Goal: Task Accomplishment & Management: Use online tool/utility

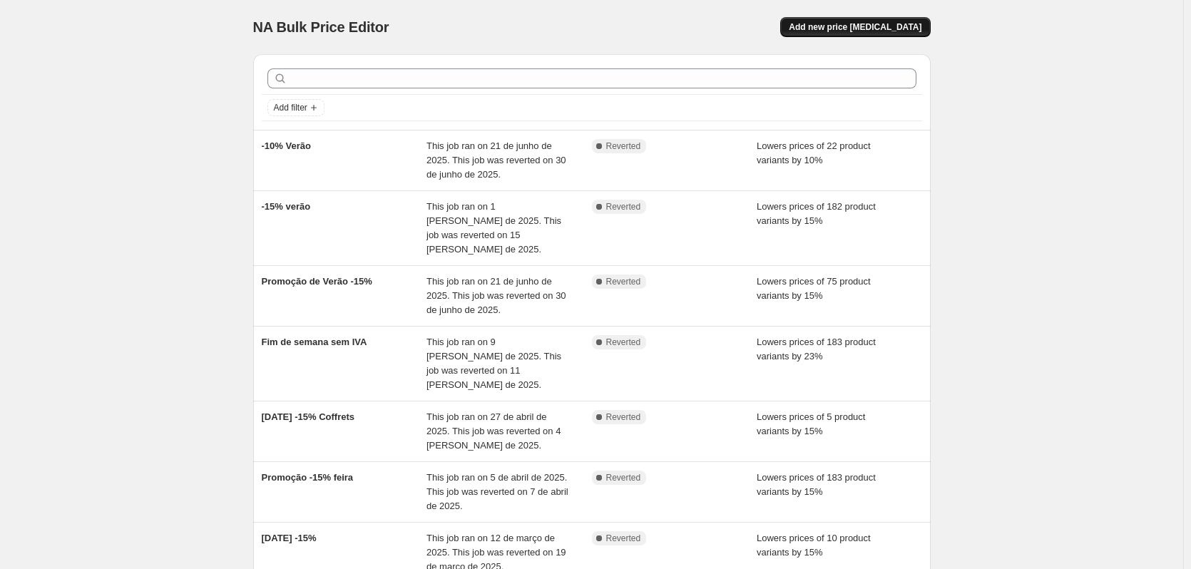
click at [902, 33] on button "Add new price [MEDICAL_DATA]" at bounding box center [855, 27] width 150 height 20
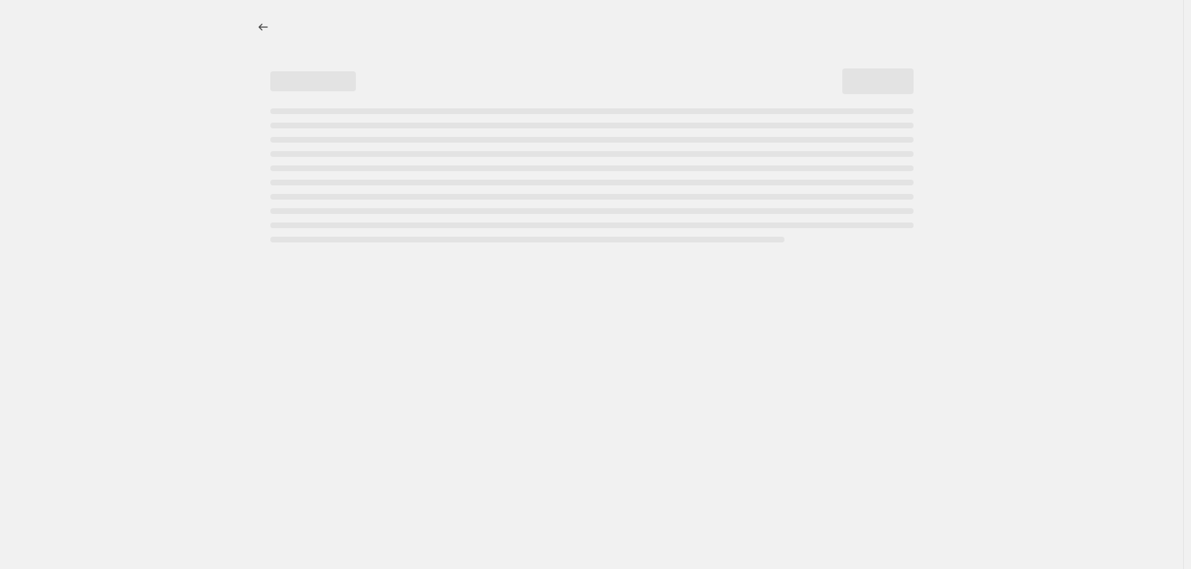
select select "percentage"
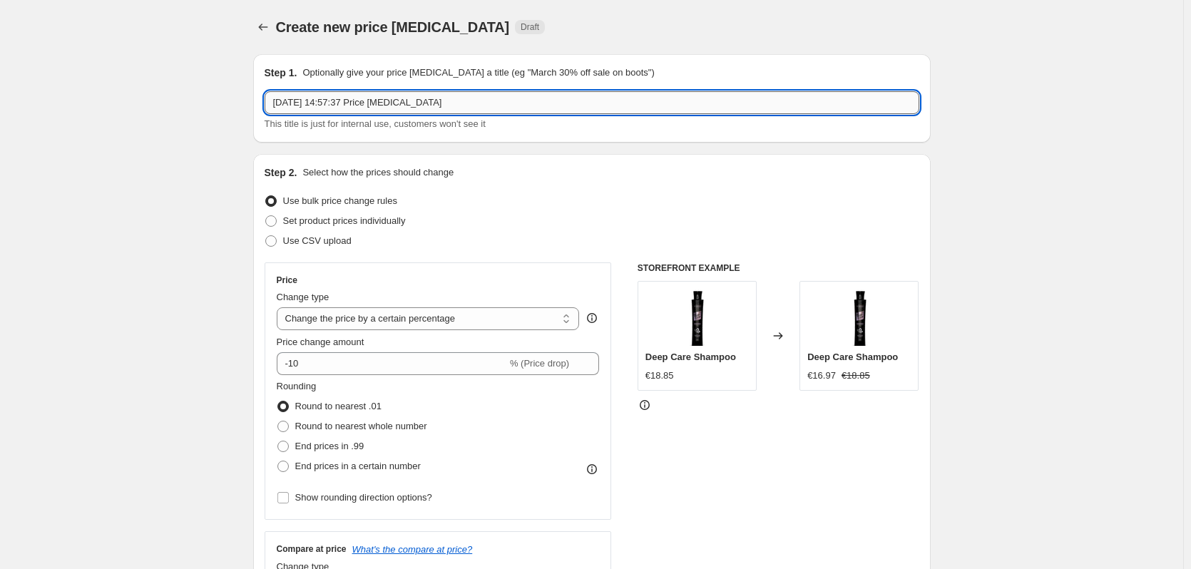
click at [464, 100] on input "[DATE] 14:57:37 Price [MEDICAL_DATA]" at bounding box center [592, 102] width 655 height 23
type input "Promoção de Outono -15%"
click at [422, 359] on input "-10" at bounding box center [392, 363] width 230 height 23
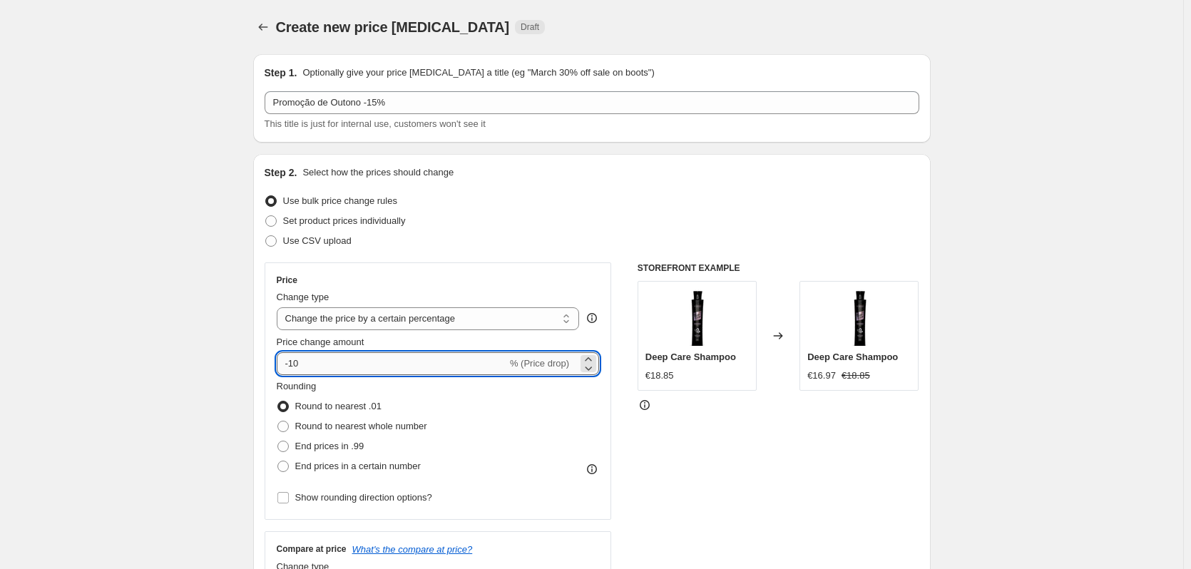
click at [422, 359] on input "-10" at bounding box center [392, 363] width 230 height 23
drag, startPoint x: 136, startPoint y: 280, endPoint x: 155, endPoint y: 287, distance: 20.3
click at [287, 360] on input "15" at bounding box center [384, 363] width 214 height 23
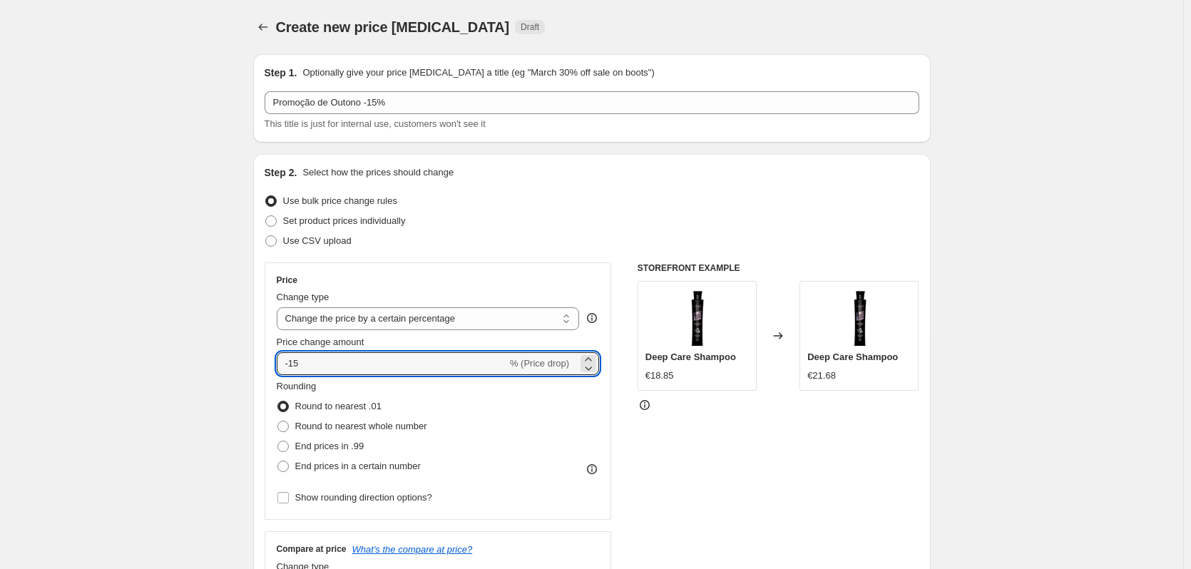
type input "-15"
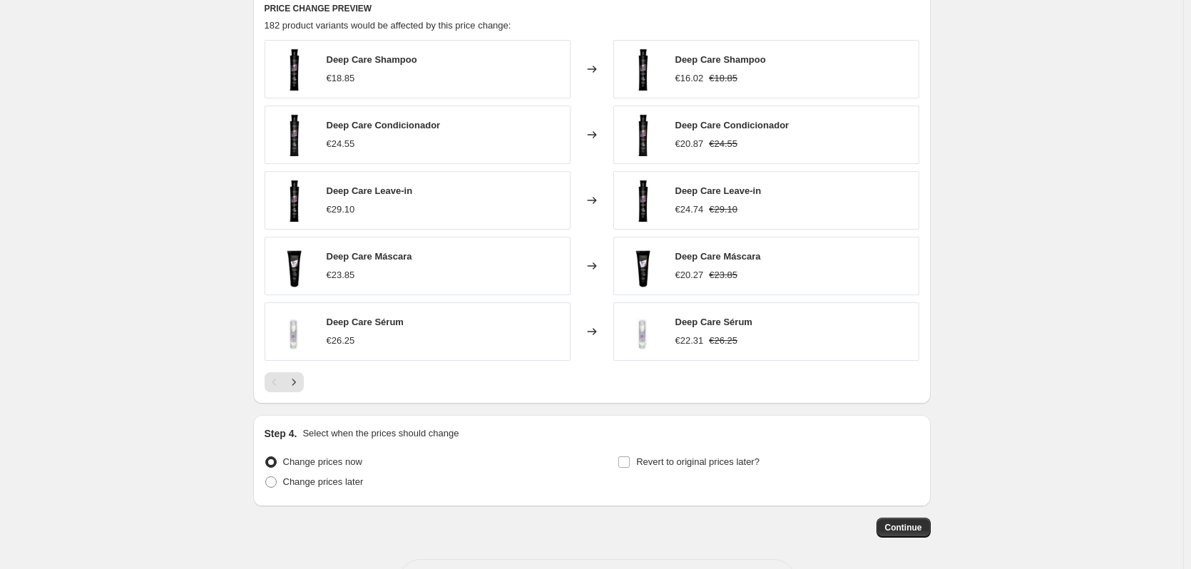
scroll to position [642, 0]
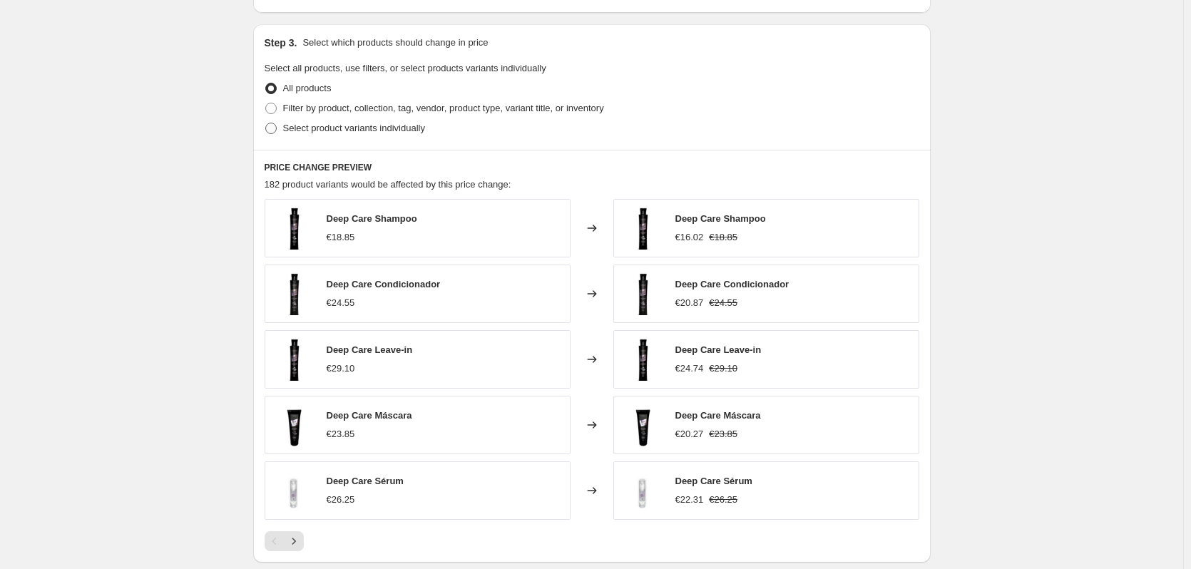
click at [386, 126] on span "Select product variants individually" at bounding box center [354, 128] width 142 height 11
click at [266, 123] on input "Select product variants individually" at bounding box center [265, 123] width 1 height 1
radio input "true"
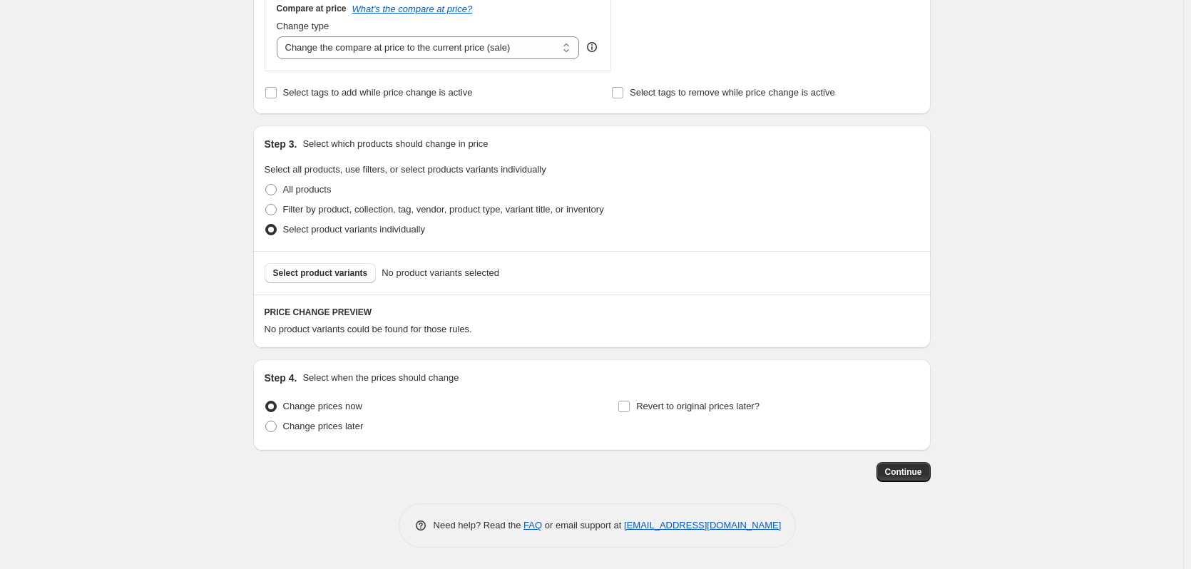
scroll to position [541, 0]
click at [394, 213] on span "Filter by product, collection, tag, vendor, product type, variant title, or inv…" at bounding box center [443, 209] width 321 height 11
click at [266, 205] on input "Filter by product, collection, tag, vendor, product type, variant title, or inv…" at bounding box center [265, 204] width 1 height 1
radio input "true"
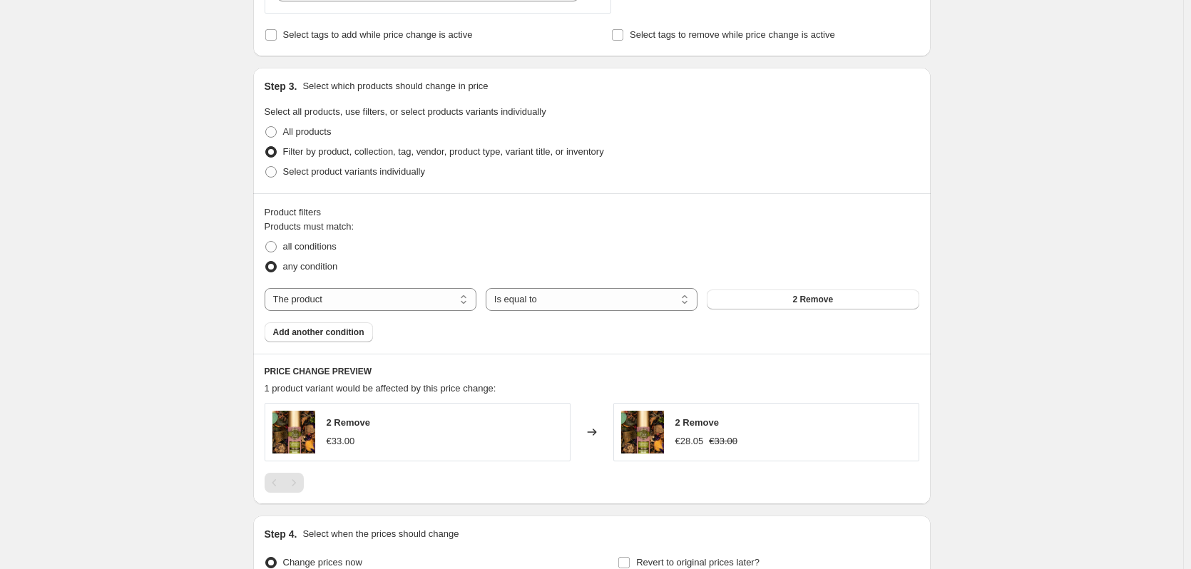
scroll to position [684, 0]
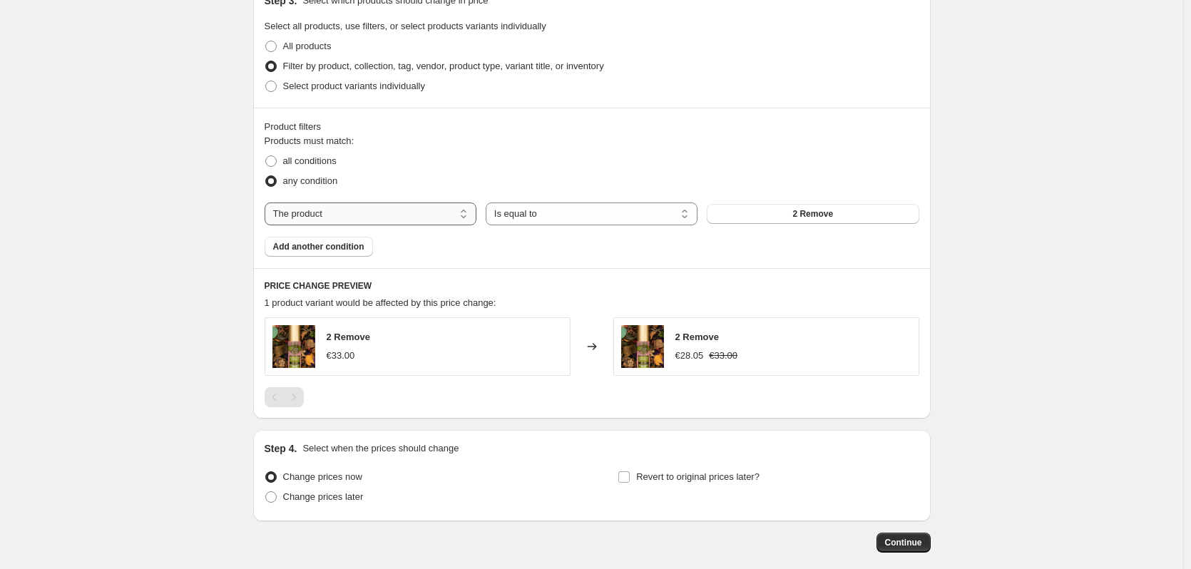
click at [404, 211] on select "The product The product's collection The product's tag The product's vendor The…" at bounding box center [371, 214] width 212 height 23
click at [325, 91] on span "Select product variants individually" at bounding box center [354, 86] width 142 height 11
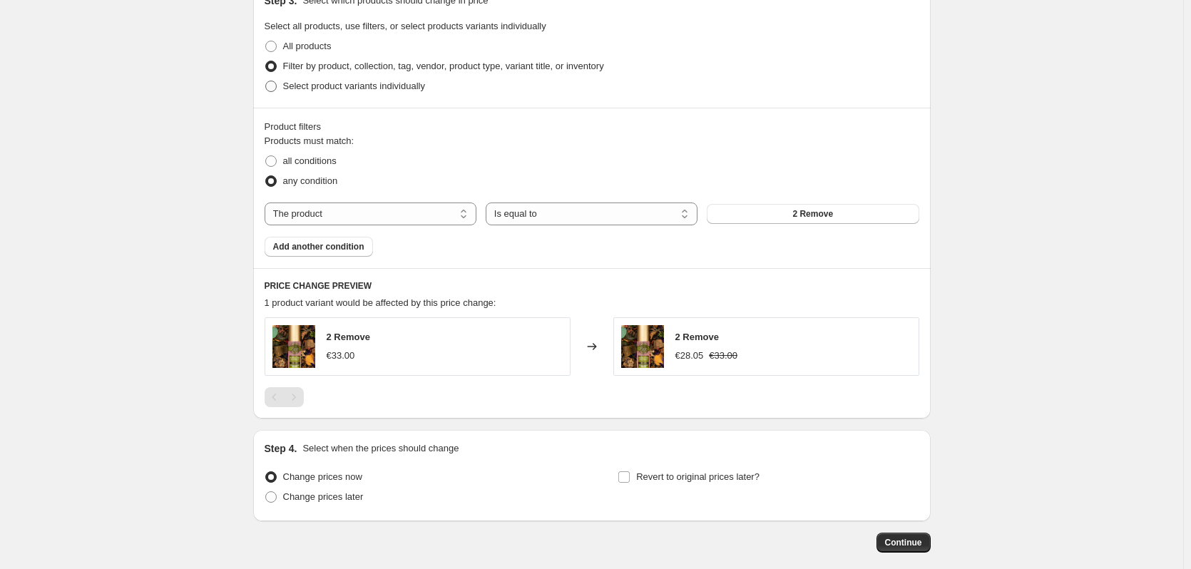
click at [266, 81] on input "Select product variants individually" at bounding box center [265, 81] width 1 height 1
radio input "true"
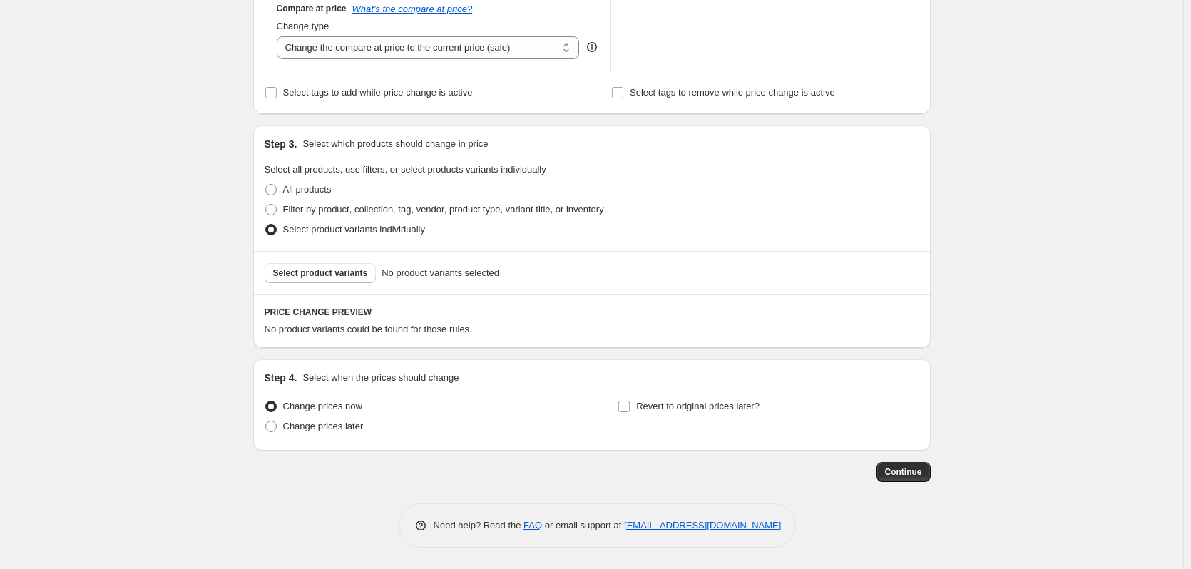
scroll to position [541, 0]
click at [343, 275] on span "Select product variants" at bounding box center [320, 273] width 95 height 11
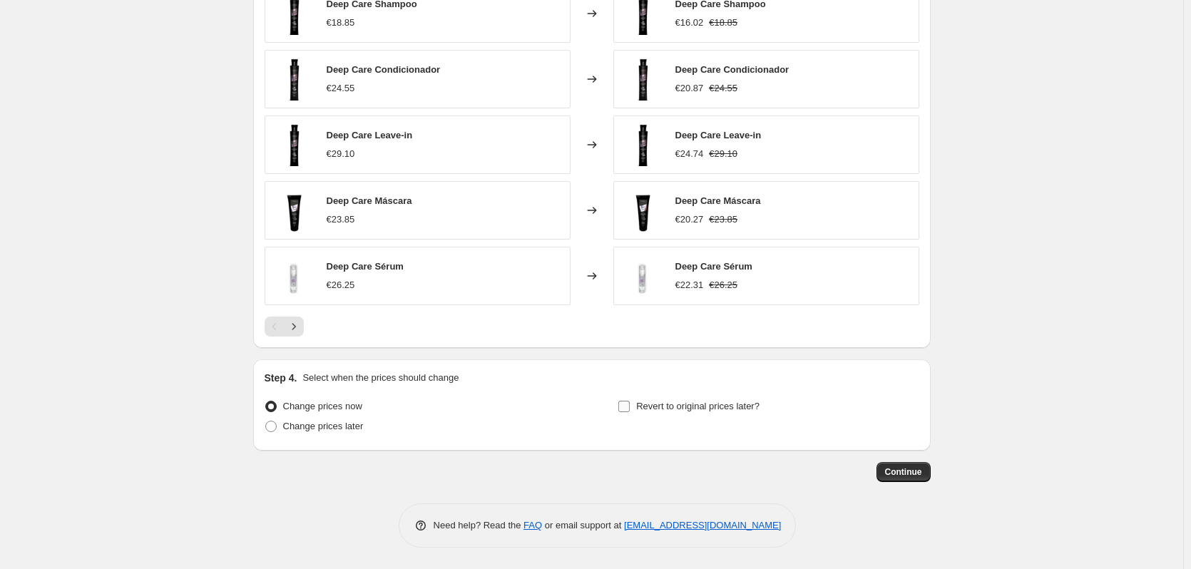
scroll to position [901, 0]
click at [740, 402] on span "Revert to original prices later?" at bounding box center [697, 406] width 123 height 11
click at [630, 402] on input "Revert to original prices later?" at bounding box center [624, 406] width 11 height 11
checkbox input "true"
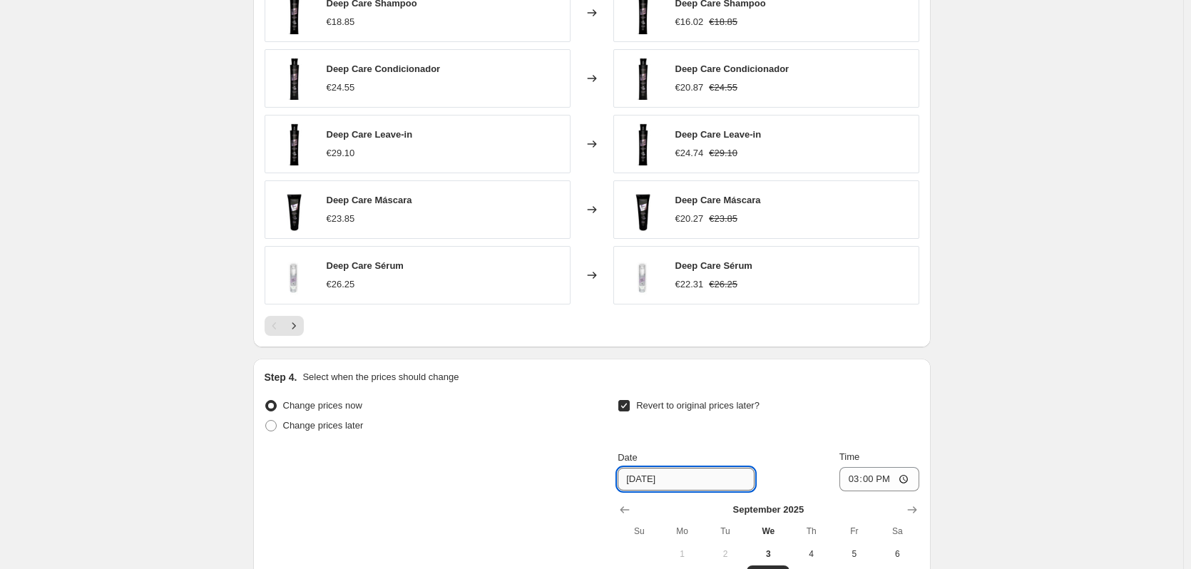
click at [684, 474] on input "[DATE]" at bounding box center [686, 479] width 137 height 23
click at [345, 430] on span "Change prices later" at bounding box center [323, 425] width 81 height 11
click at [266, 421] on input "Change prices later" at bounding box center [265, 420] width 1 height 1
radio input "true"
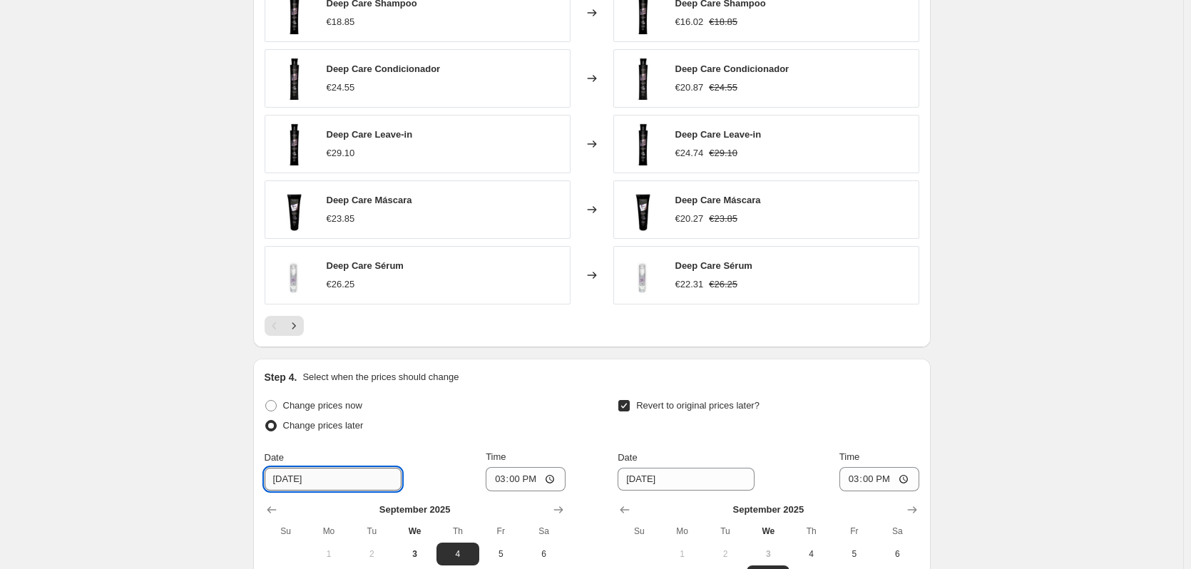
click at [358, 468] on input "[DATE]" at bounding box center [333, 479] width 137 height 23
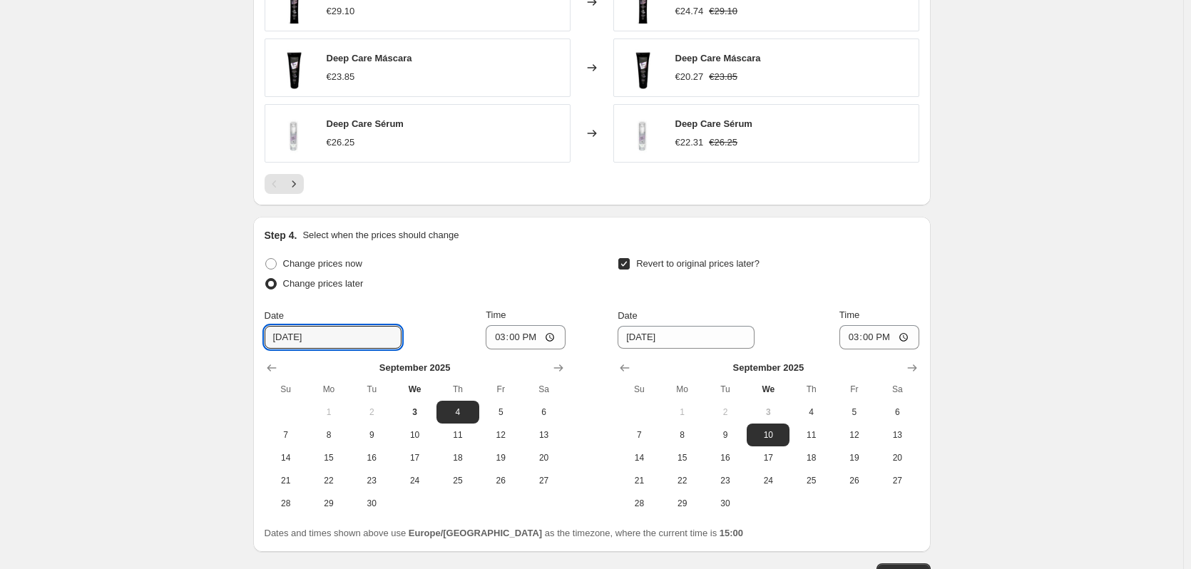
scroll to position [1044, 0]
click at [342, 480] on span "22" at bounding box center [328, 479] width 31 height 11
type input "[DATE]"
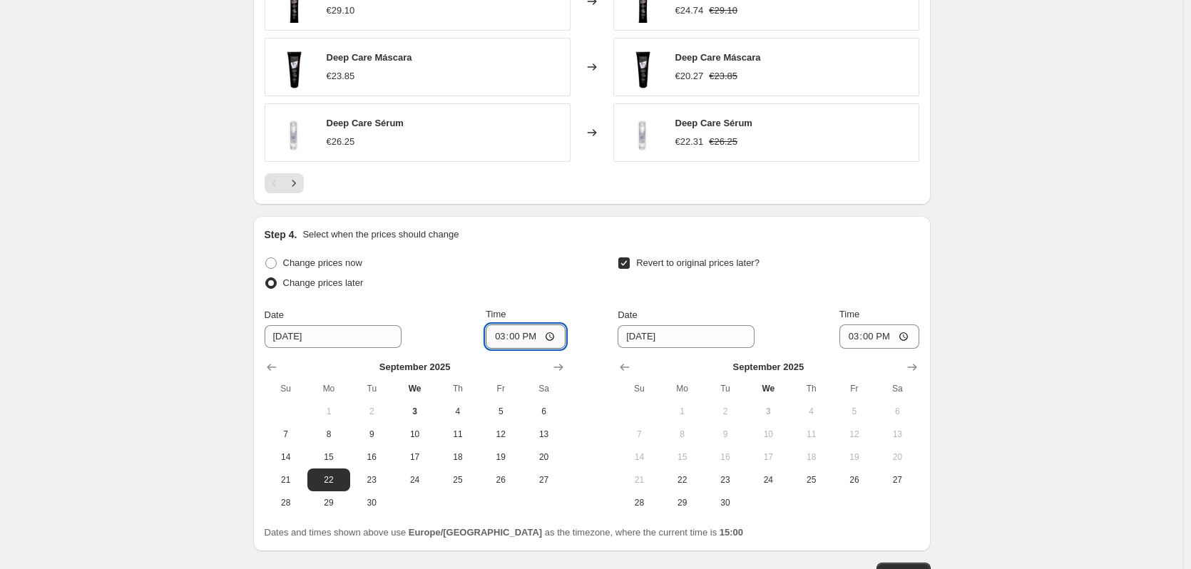
click at [522, 340] on input "15:00" at bounding box center [526, 337] width 80 height 24
type input "00:00"
click at [667, 337] on input "[DATE]" at bounding box center [686, 336] width 137 height 23
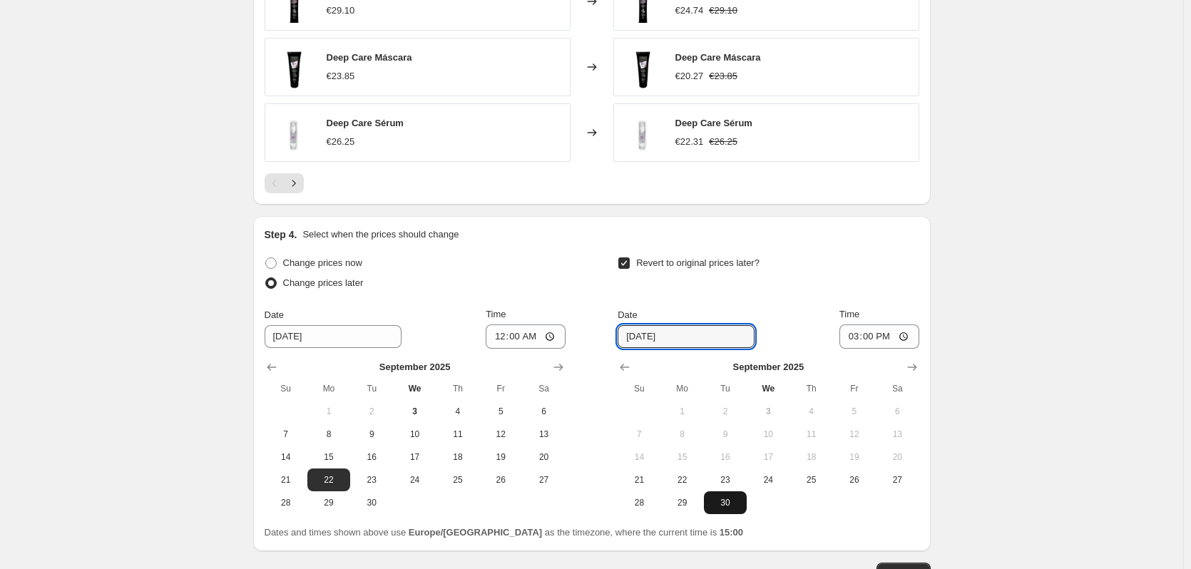
click at [733, 499] on span "30" at bounding box center [725, 502] width 31 height 11
type input "[DATE]"
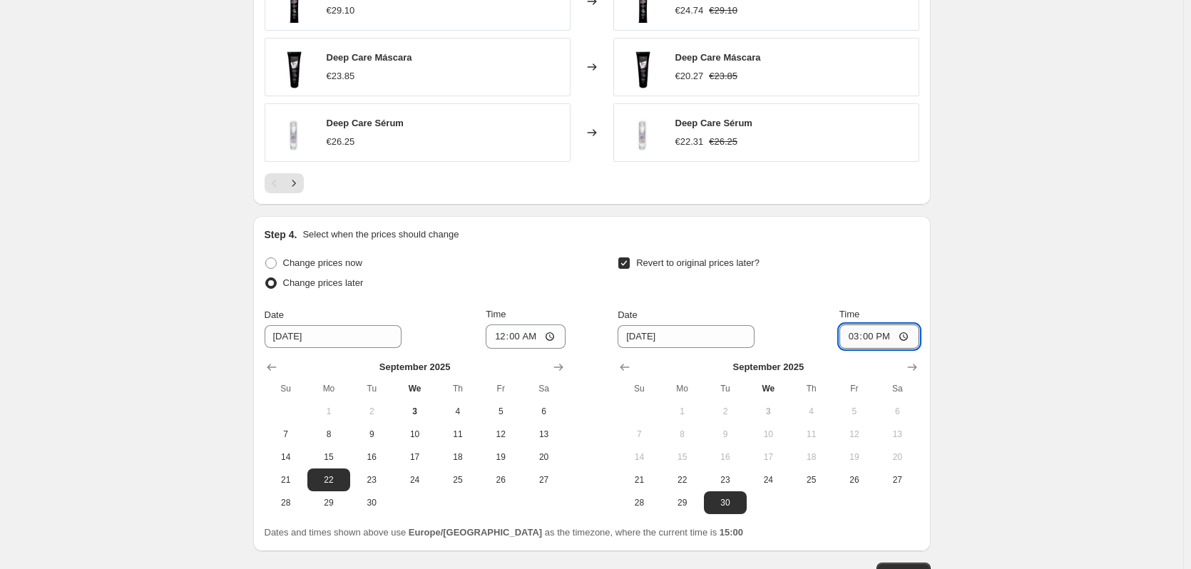
click at [877, 337] on input "15:00" at bounding box center [880, 337] width 80 height 24
type input "23:59"
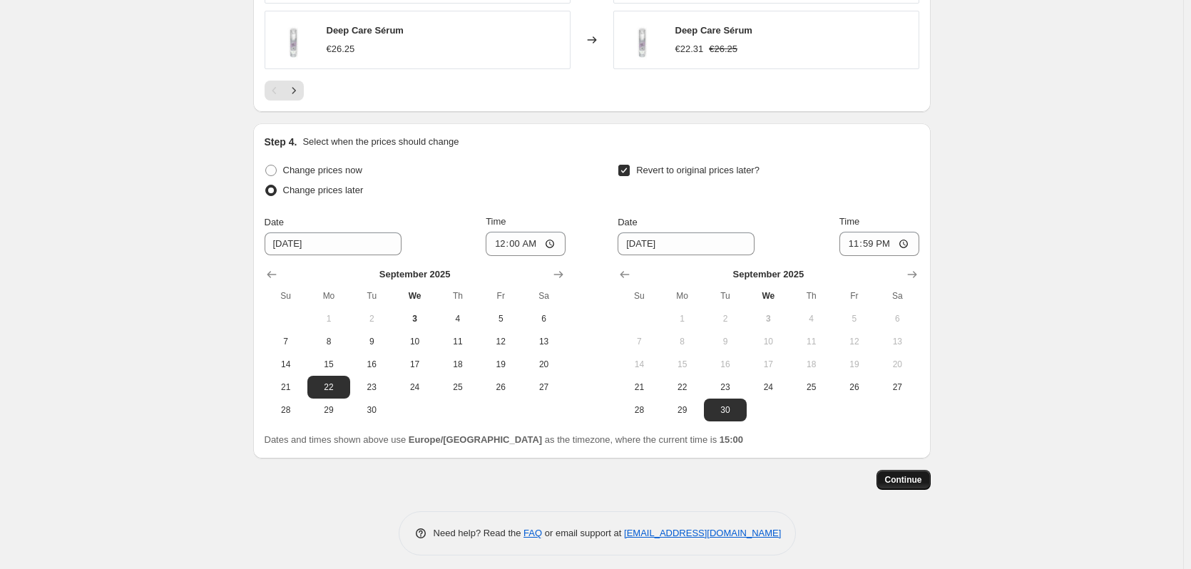
scroll to position [1145, 0]
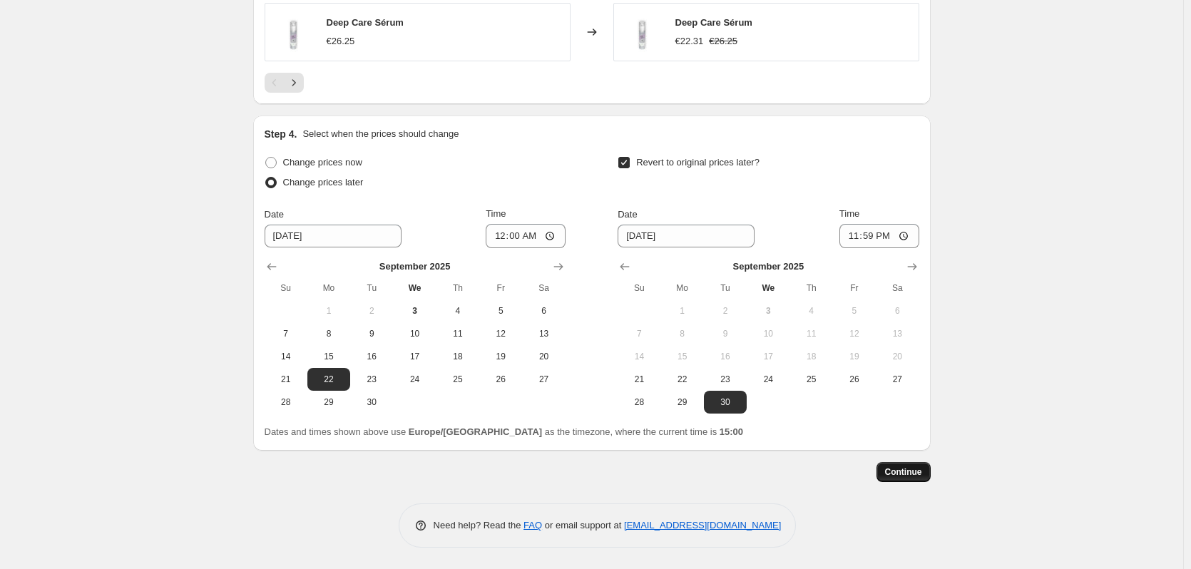
click at [903, 472] on span "Continue" at bounding box center [903, 472] width 37 height 11
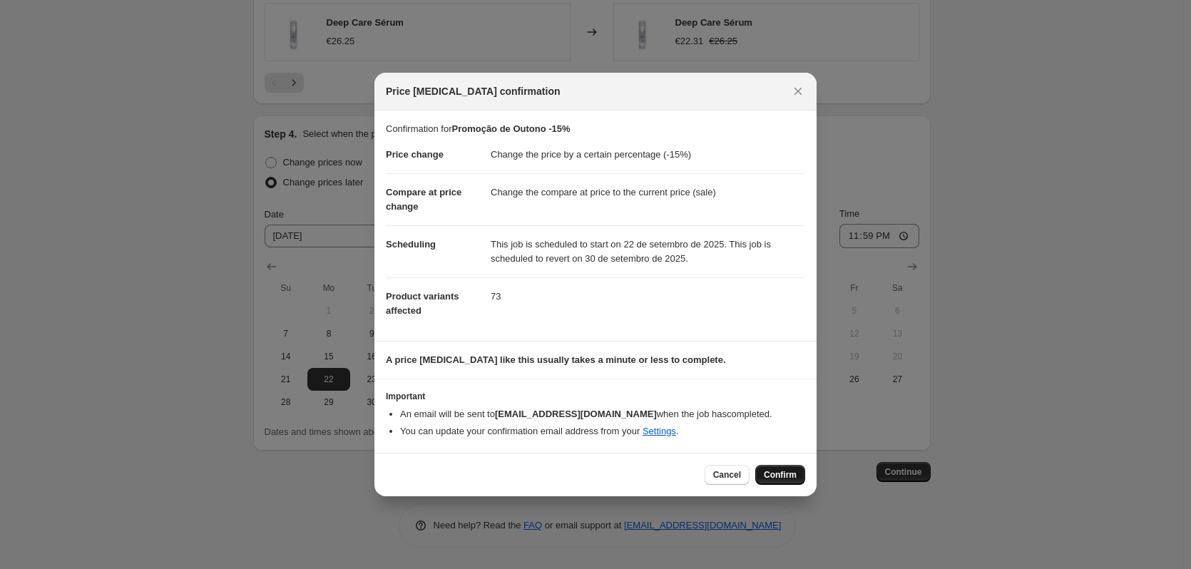
click at [769, 473] on span "Confirm" at bounding box center [780, 474] width 33 height 11
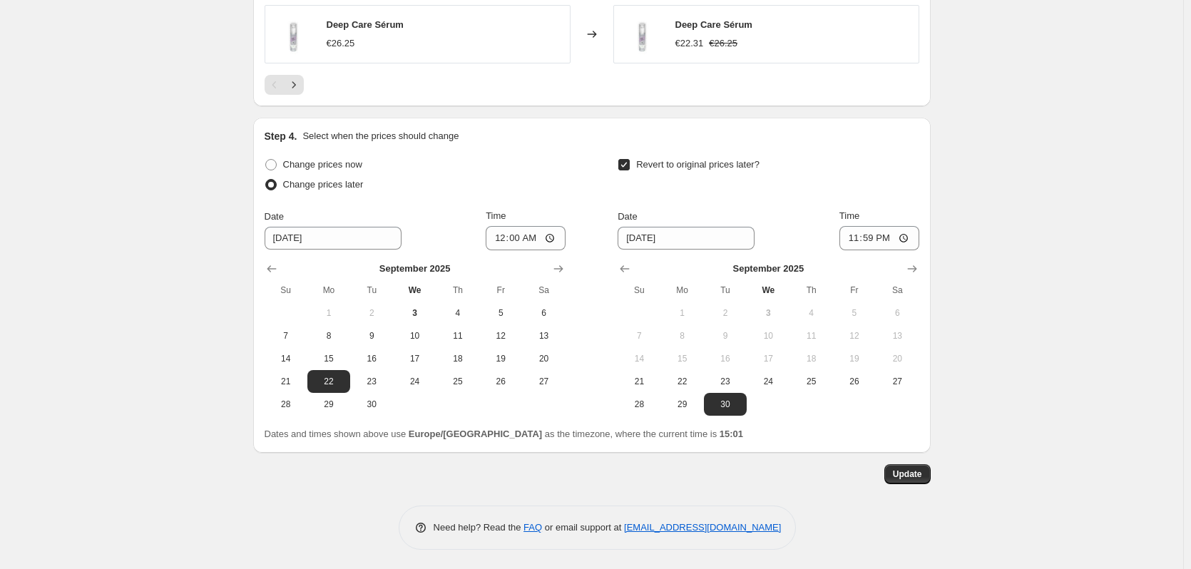
scroll to position [1232, 0]
click at [914, 476] on span "Update" at bounding box center [907, 472] width 29 height 11
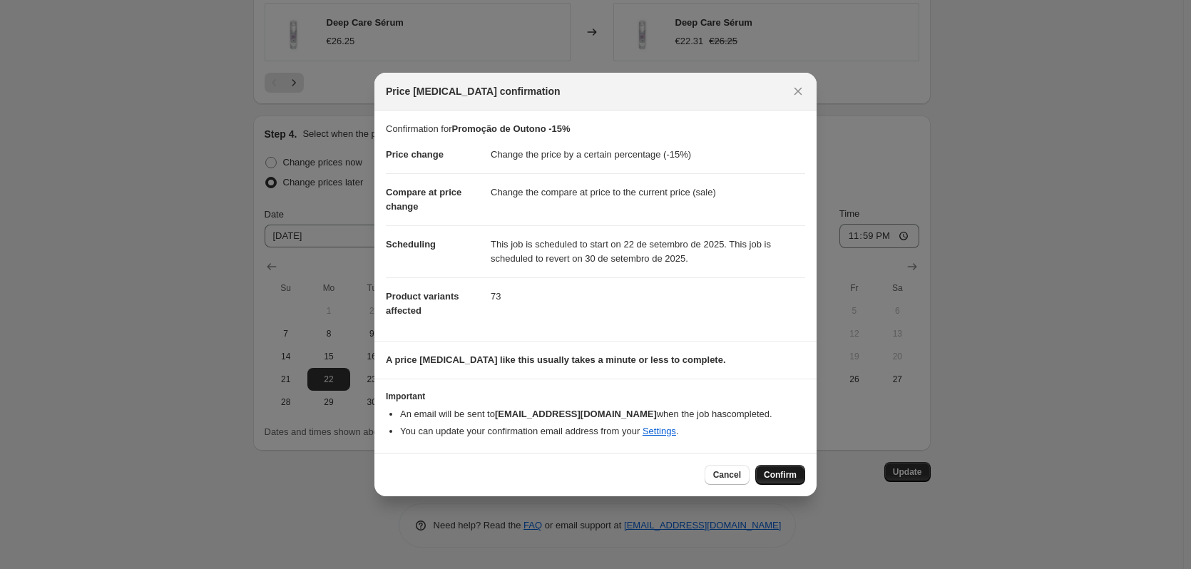
click at [781, 472] on span "Confirm" at bounding box center [780, 474] width 33 height 11
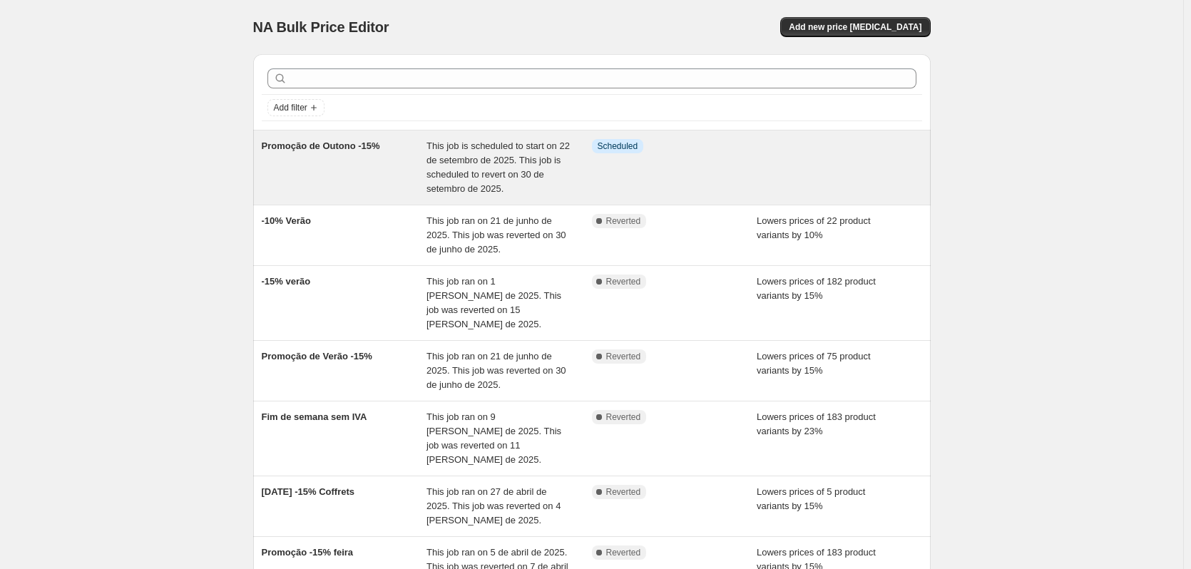
click at [437, 174] on span "This job is scheduled to start on 22 de setembro de 2025. This job is scheduled…" at bounding box center [498, 168] width 143 height 54
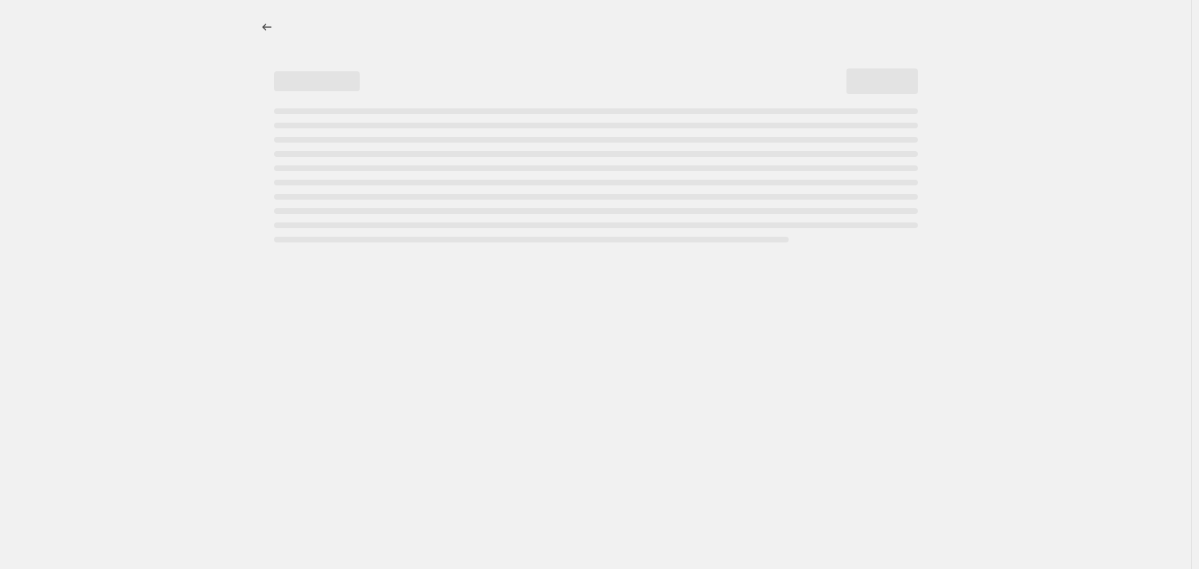
select select "percentage"
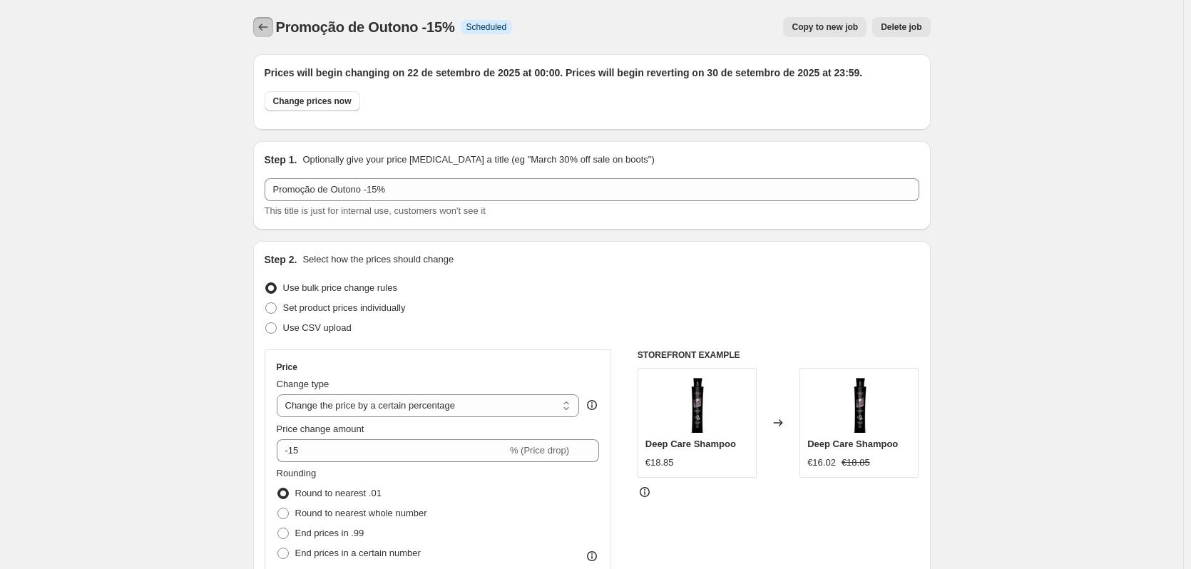
click at [268, 31] on icon "Price change jobs" at bounding box center [263, 27] width 14 height 14
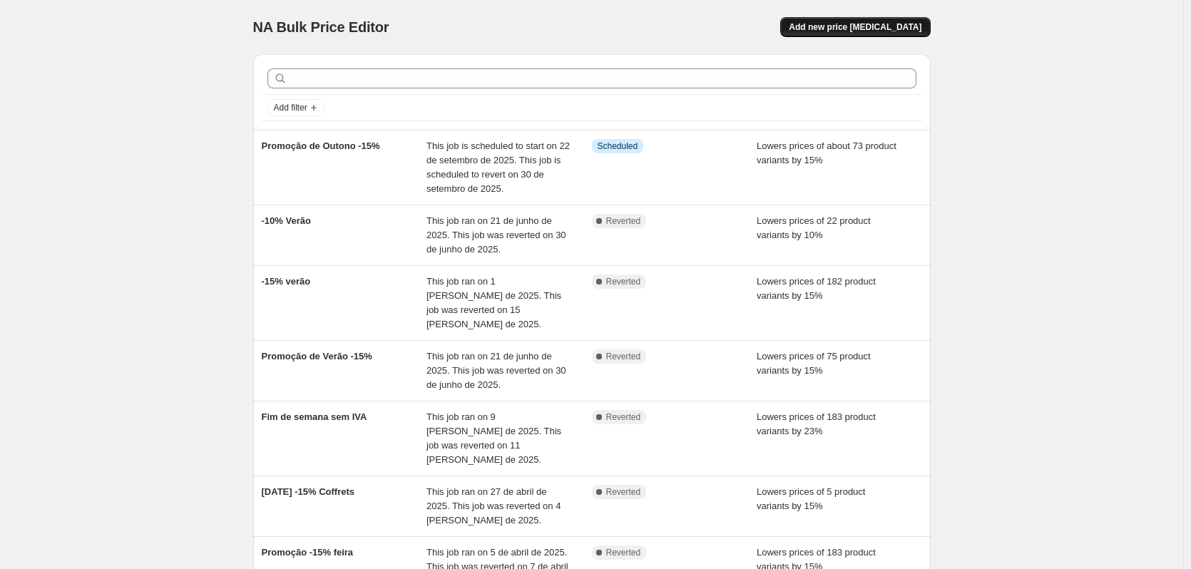
click at [844, 35] on button "Add new price [MEDICAL_DATA]" at bounding box center [855, 27] width 150 height 20
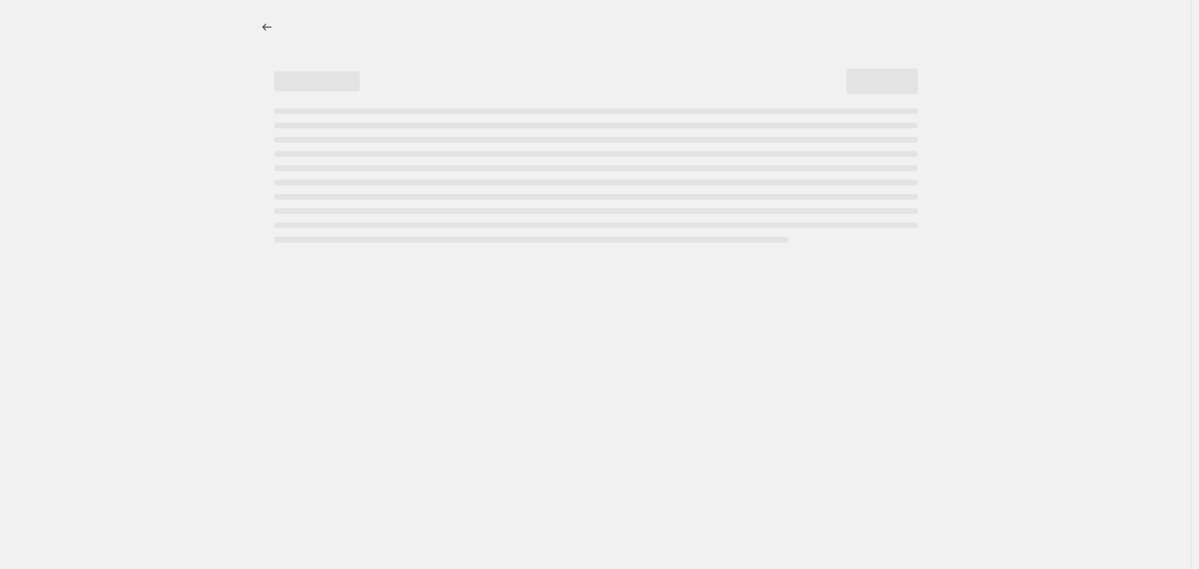
select select "percentage"
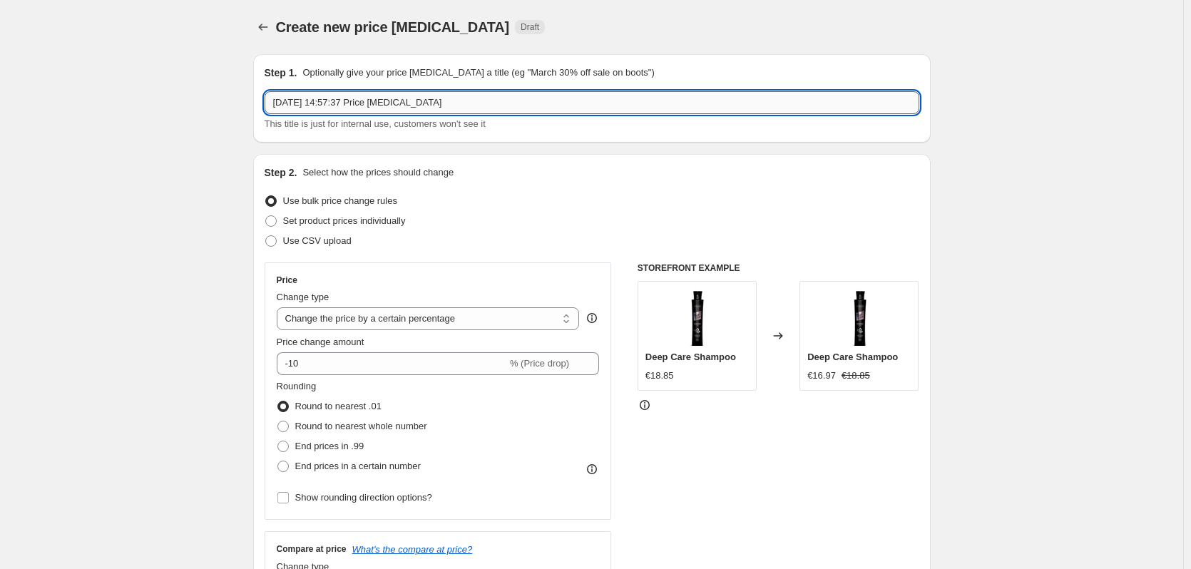
click at [332, 104] on input "[DATE] 14:57:37 Price [MEDICAL_DATA]" at bounding box center [592, 102] width 655 height 23
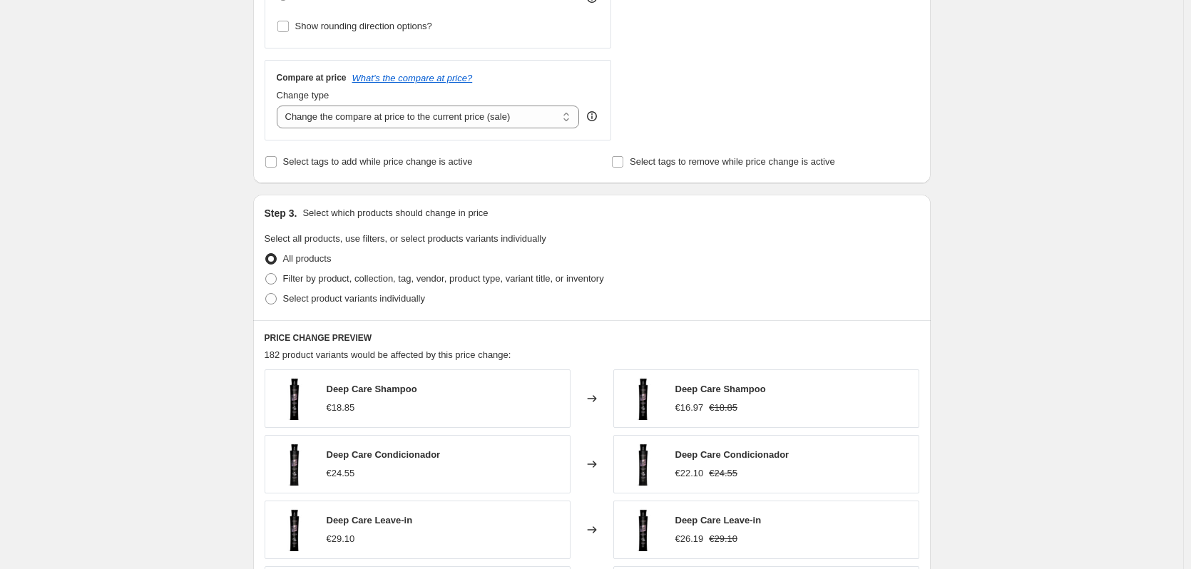
scroll to position [499, 0]
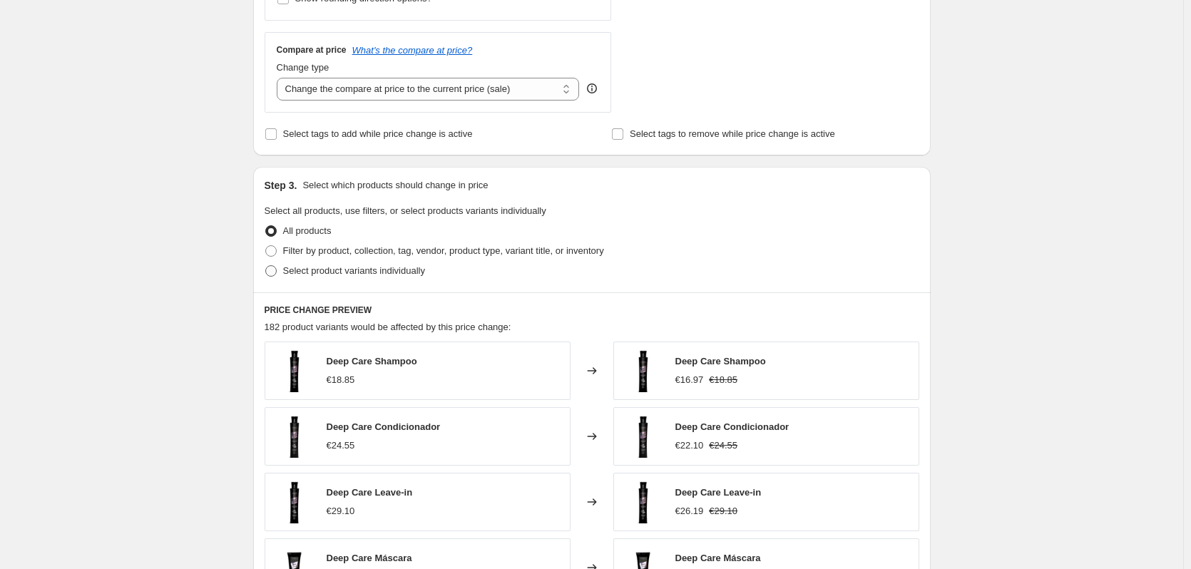
type input "Promoção de Outono -10%"
click at [350, 271] on span "Select product variants individually" at bounding box center [354, 270] width 142 height 11
click at [266, 266] on input "Select product variants individually" at bounding box center [265, 265] width 1 height 1
radio input "true"
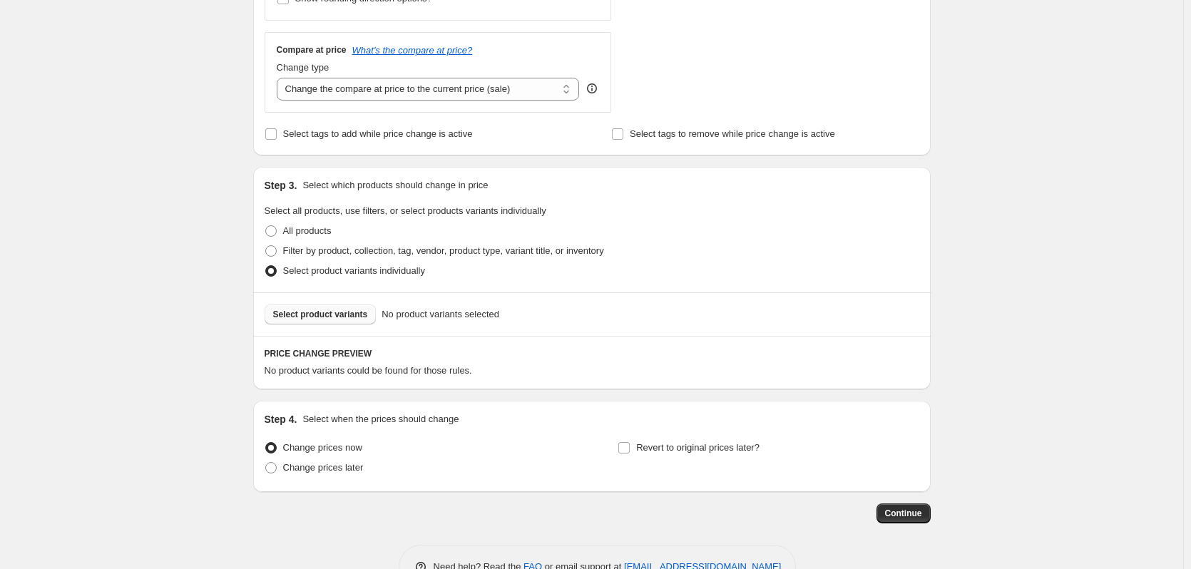
click at [341, 315] on span "Select product variants" at bounding box center [320, 314] width 95 height 11
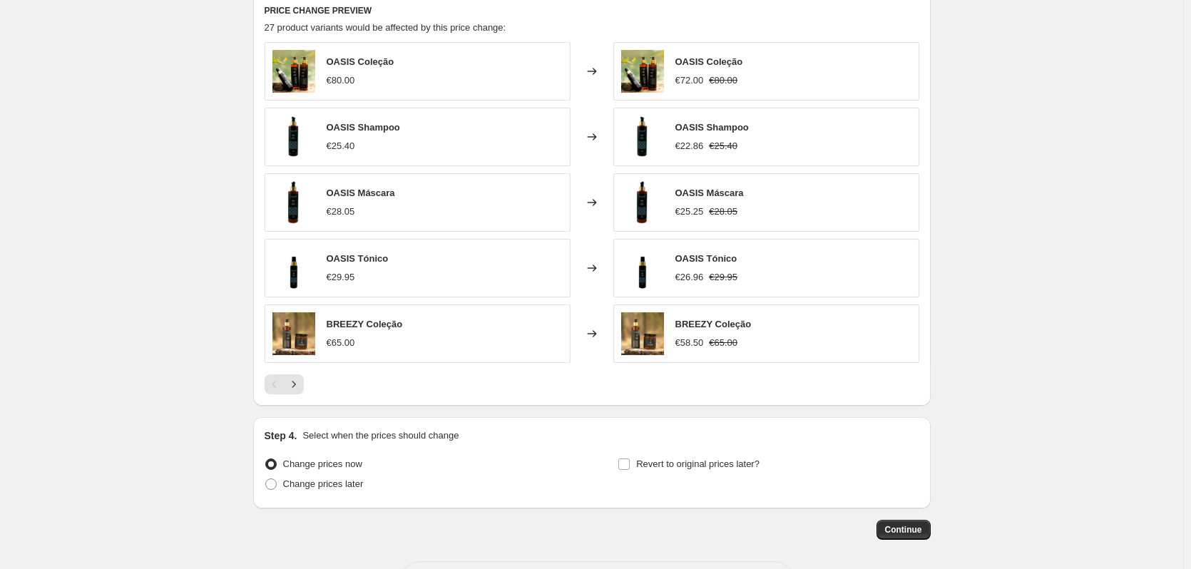
scroll to position [901, 0]
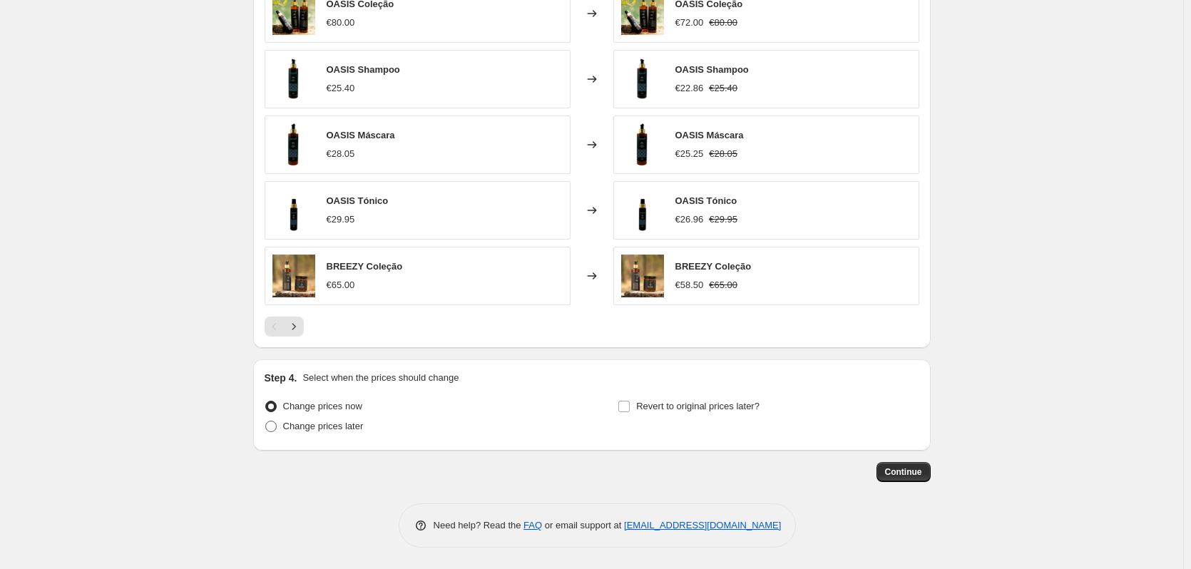
click at [342, 435] on label "Change prices later" at bounding box center [314, 427] width 99 height 20
click at [266, 422] on input "Change prices later" at bounding box center [265, 421] width 1 height 1
radio input "true"
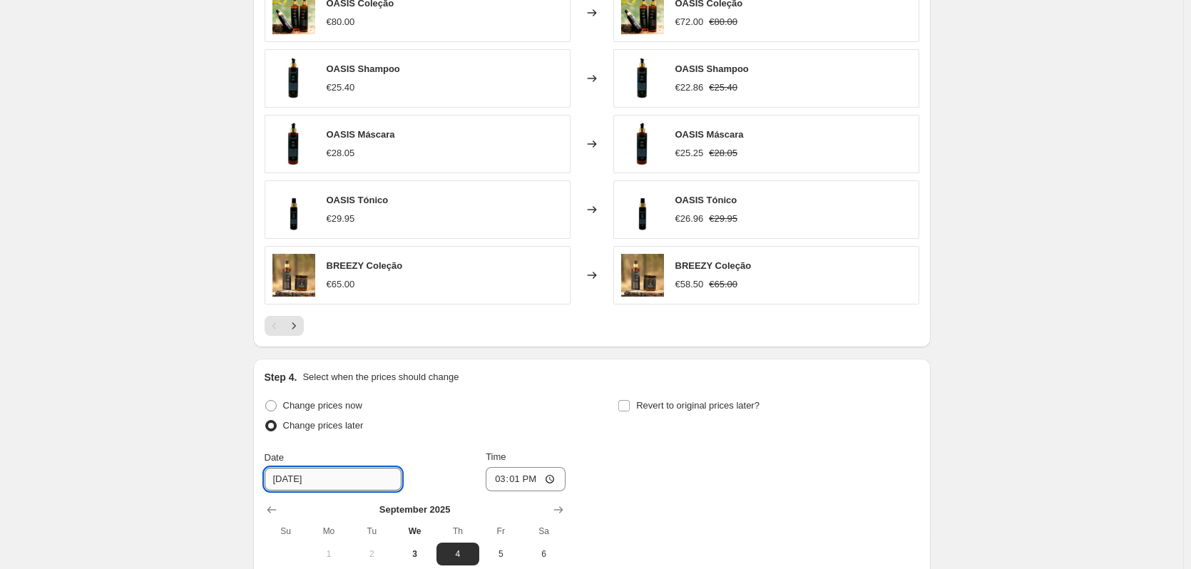
click at [347, 477] on input "[DATE]" at bounding box center [333, 479] width 137 height 23
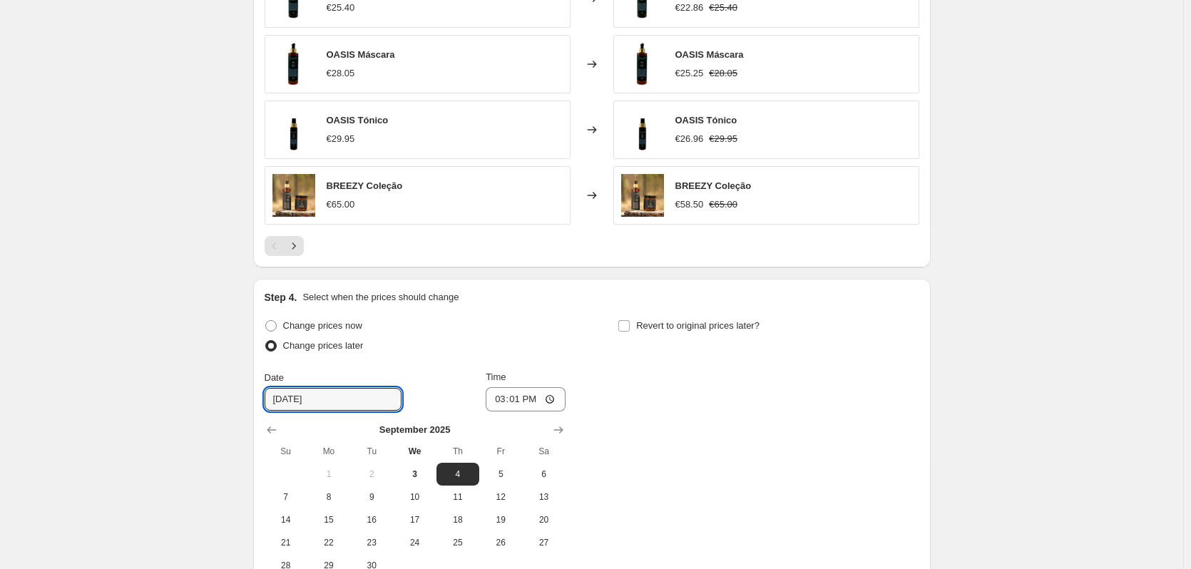
scroll to position [1115, 0]
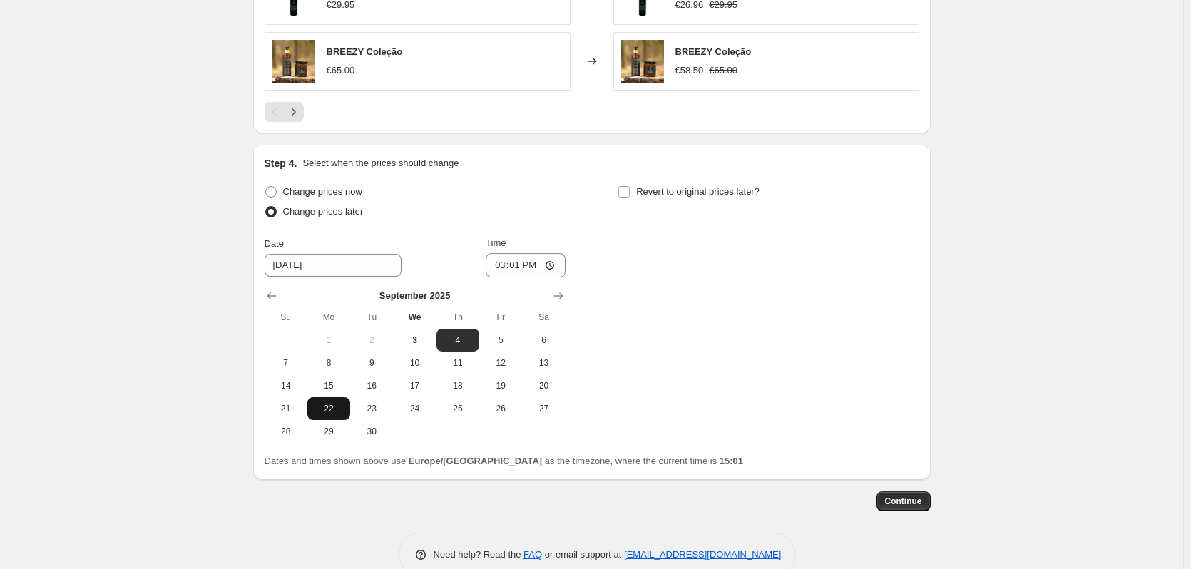
click at [340, 411] on span "22" at bounding box center [328, 408] width 31 height 11
type input "[DATE]"
click at [519, 265] on input "15:01" at bounding box center [526, 265] width 80 height 24
type input "00:00"
click at [654, 191] on span "Revert to original prices later?" at bounding box center [697, 191] width 123 height 11
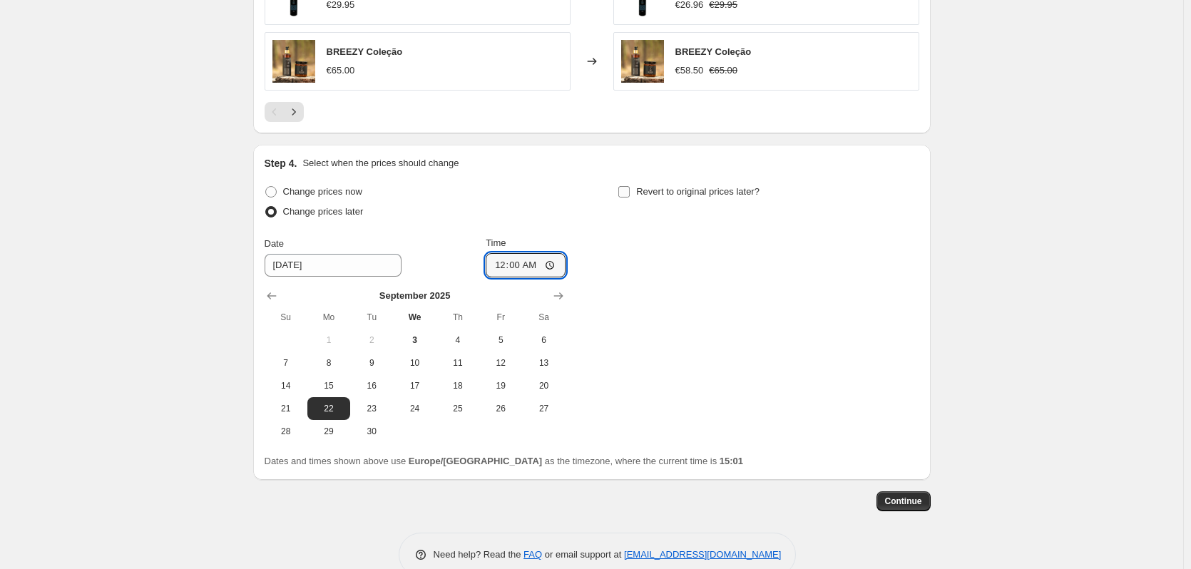
click at [630, 191] on input "Revert to original prices later?" at bounding box center [624, 191] width 11 height 11
checkbox input "true"
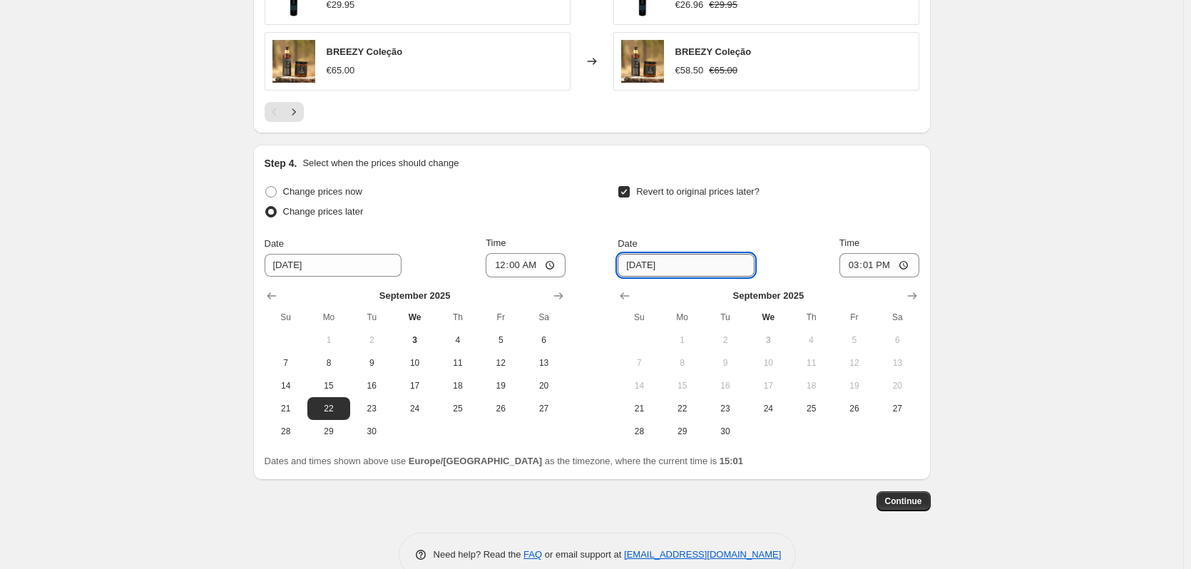
click at [674, 269] on input "[DATE]" at bounding box center [686, 265] width 137 height 23
click at [726, 434] on span "30" at bounding box center [725, 431] width 31 height 11
type input "[DATE]"
click at [873, 265] on input "15:01" at bounding box center [880, 265] width 80 height 24
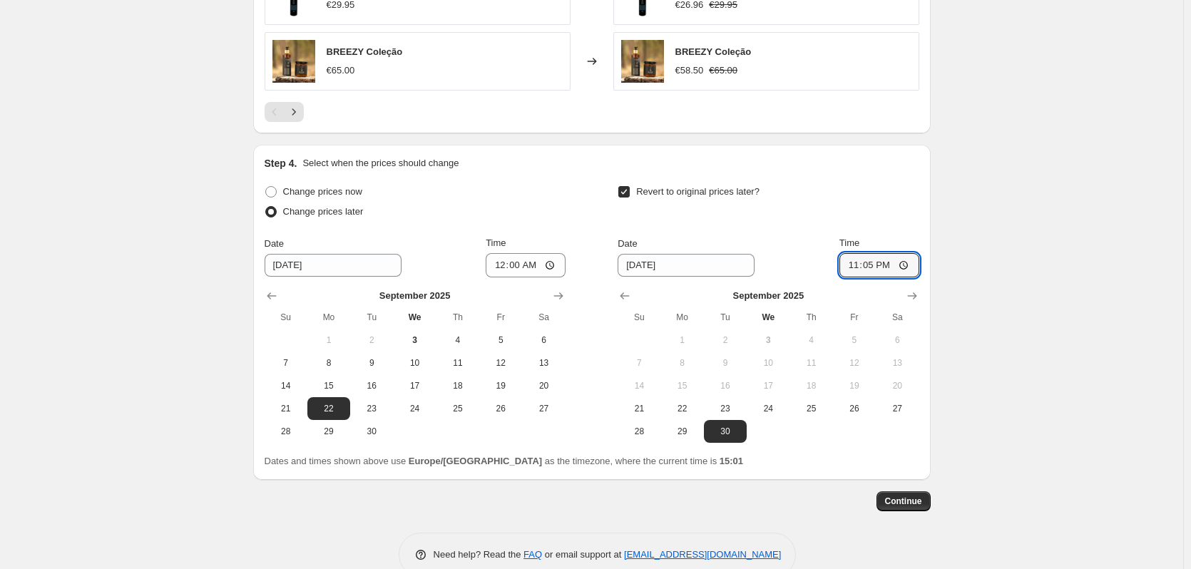
type input "23:59"
click at [912, 497] on span "Continue" at bounding box center [903, 501] width 37 height 11
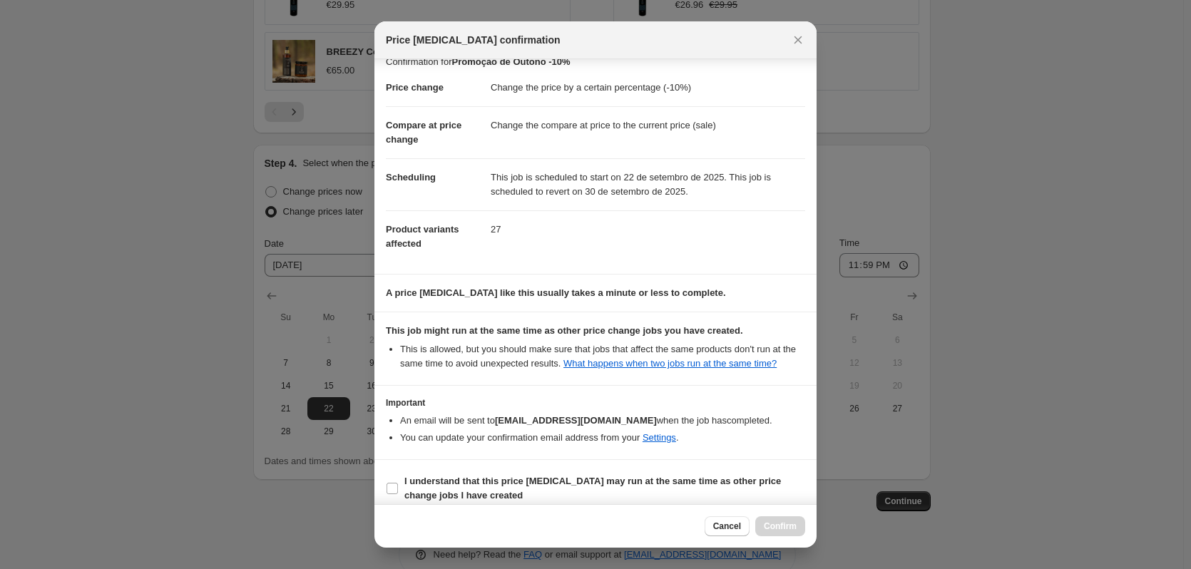
scroll to position [29, 0]
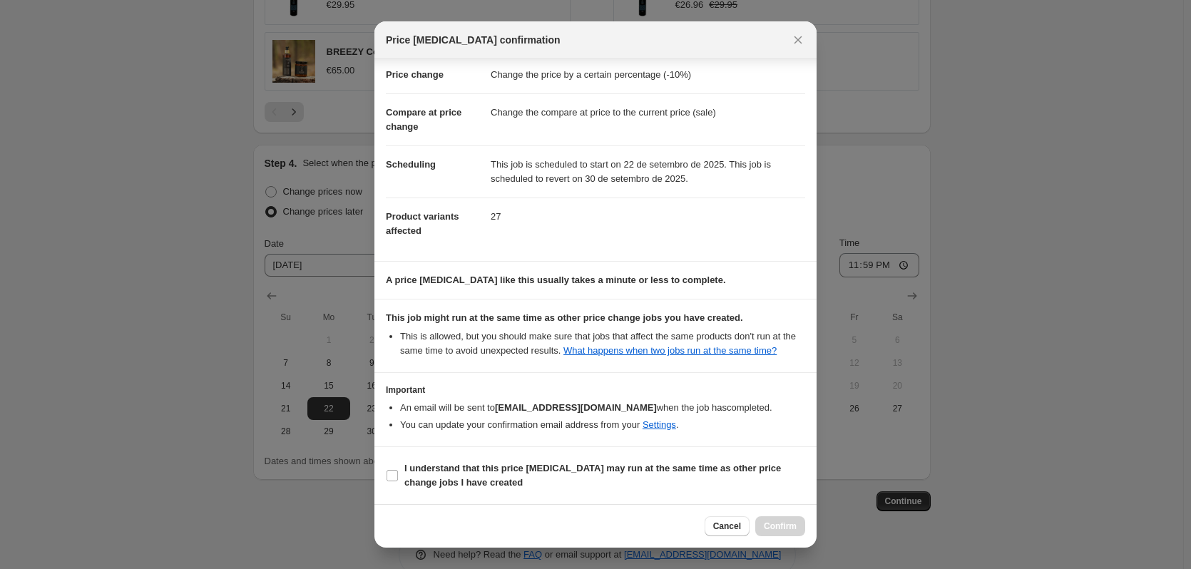
click at [787, 524] on div "Cancel Confirm" at bounding box center [755, 527] width 101 height 20
click at [480, 479] on b "I understand that this price [MEDICAL_DATA] may run at the same time as other p…" at bounding box center [593, 475] width 377 height 25
click at [398, 479] on input "I understand that this price [MEDICAL_DATA] may run at the same time as other p…" at bounding box center [392, 475] width 11 height 11
checkbox input "true"
drag, startPoint x: 781, startPoint y: 529, endPoint x: 772, endPoint y: 529, distance: 9.3
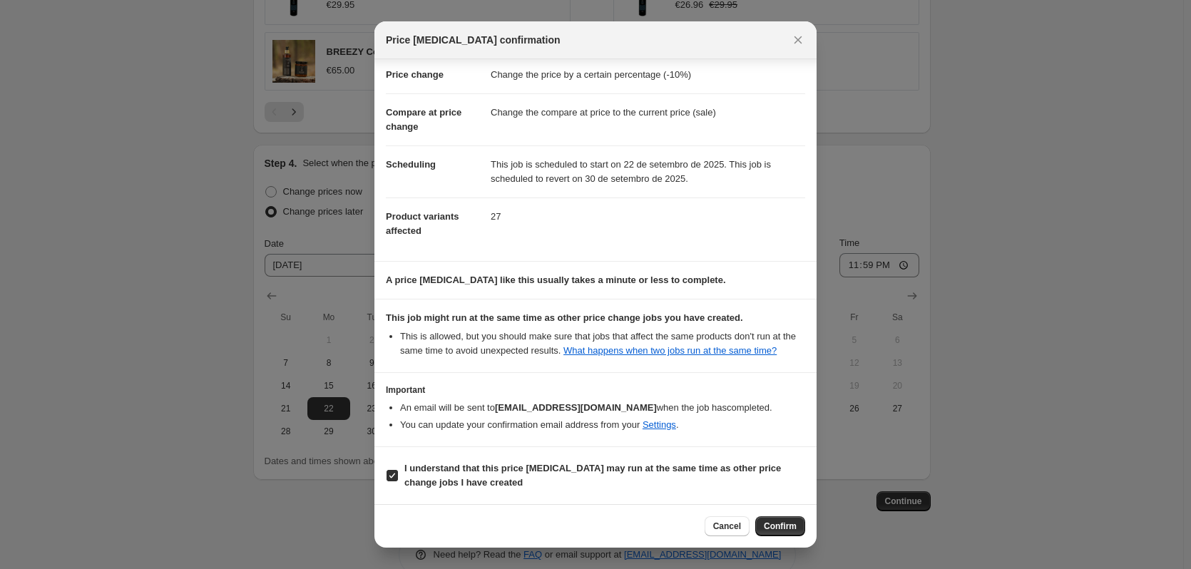
click at [780, 529] on span "Confirm" at bounding box center [780, 526] width 33 height 11
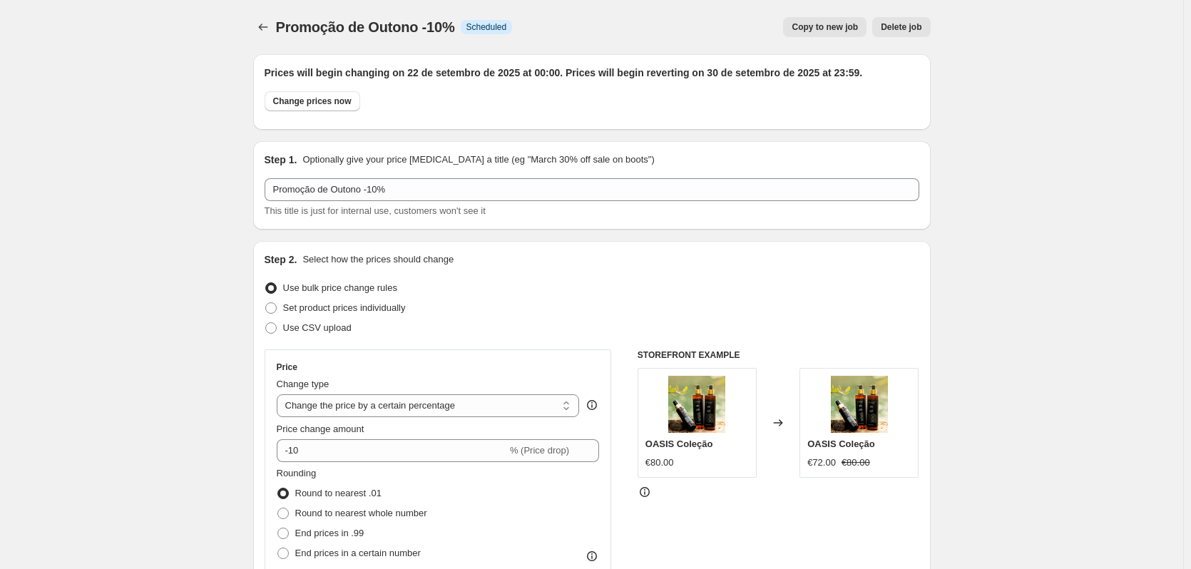
scroll to position [1115, 0]
